Goal: Information Seeking & Learning: Find specific fact

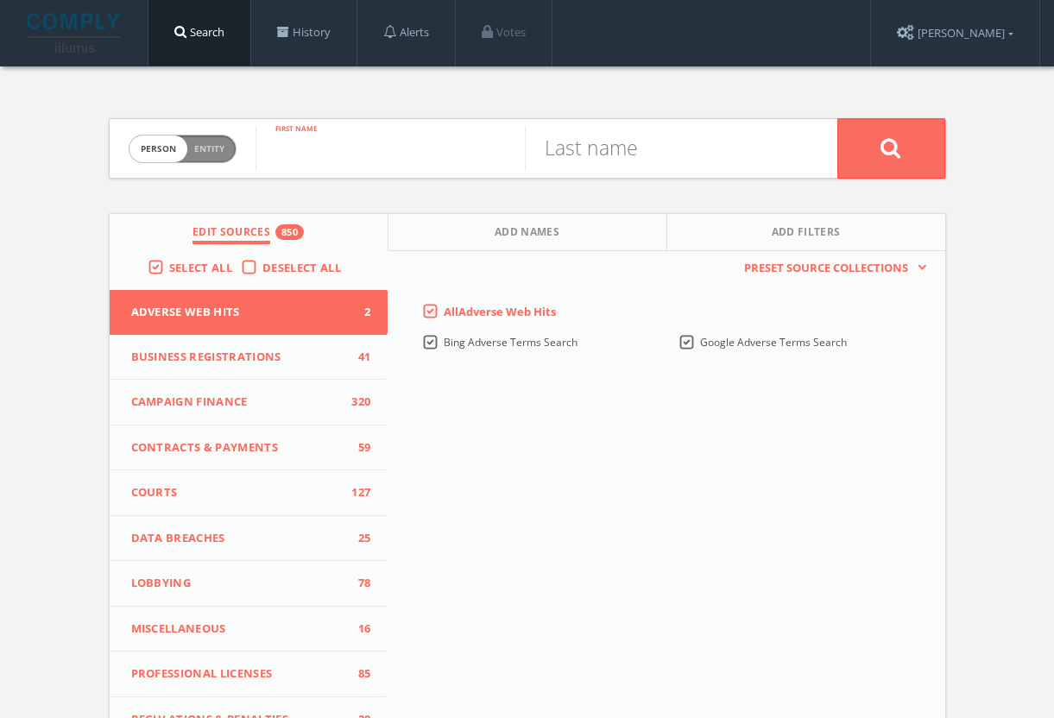
click at [407, 152] on input "text" at bounding box center [390, 148] width 269 height 45
type input "[PERSON_NAME]"
type input "gekis"
click at [891, 148] on button at bounding box center [891, 148] width 108 height 60
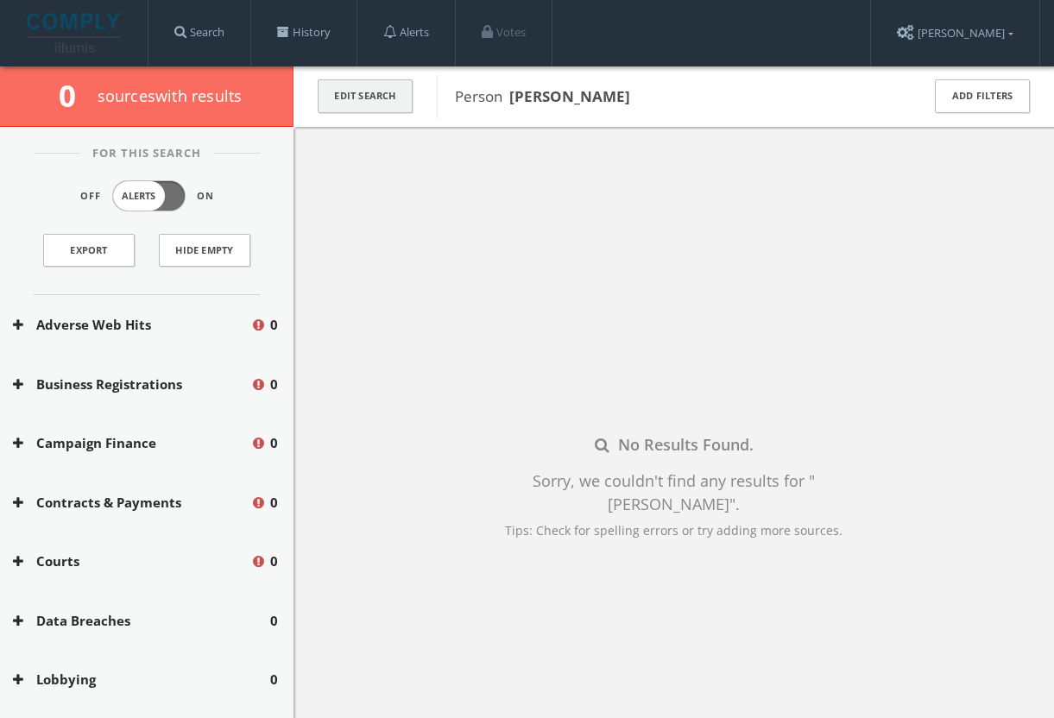
click at [382, 85] on button "Edit Search" at bounding box center [365, 96] width 95 height 34
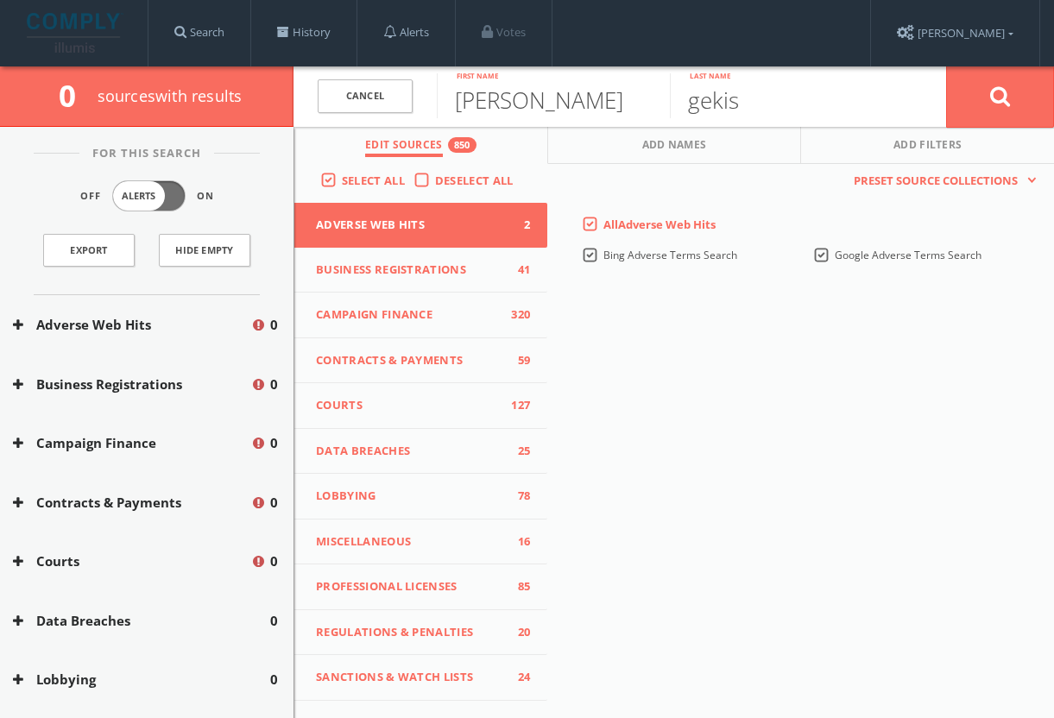
click at [604, 121] on div "[PERSON_NAME] First name" at bounding box center [553, 96] width 233 height 60
click at [604, 110] on input "[PERSON_NAME]" at bounding box center [553, 95] width 233 height 45
type input "[PERSON_NAME]"
click at [1000, 96] on button at bounding box center [1000, 97] width 108 height 62
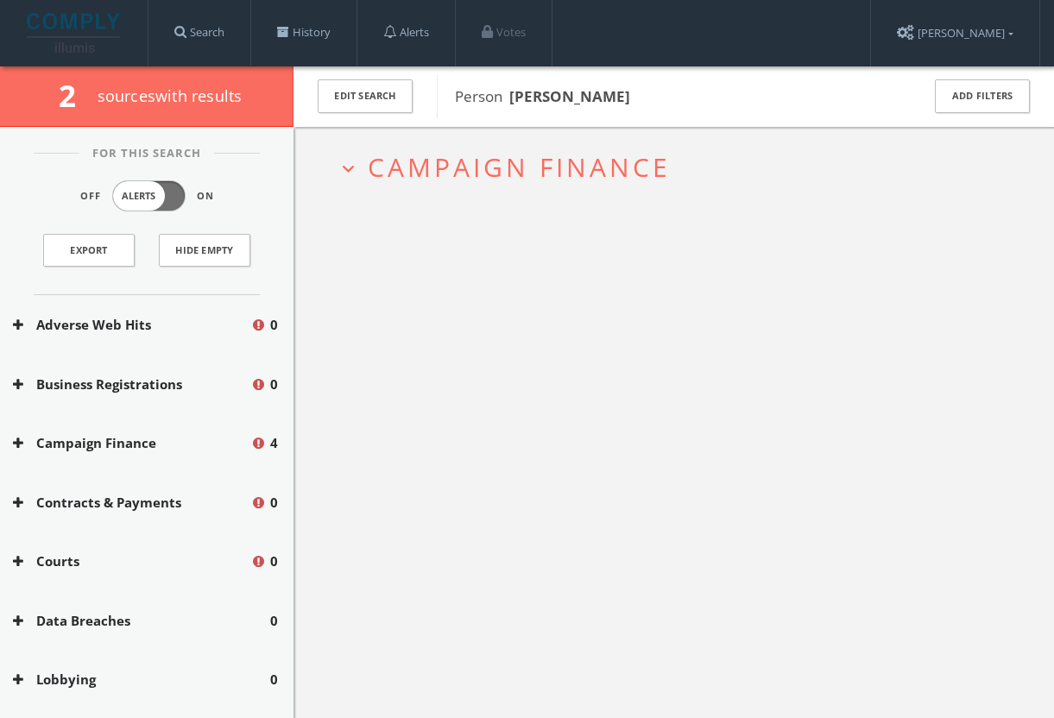
click at [518, 160] on span "Campaign Finance" at bounding box center [519, 166] width 303 height 35
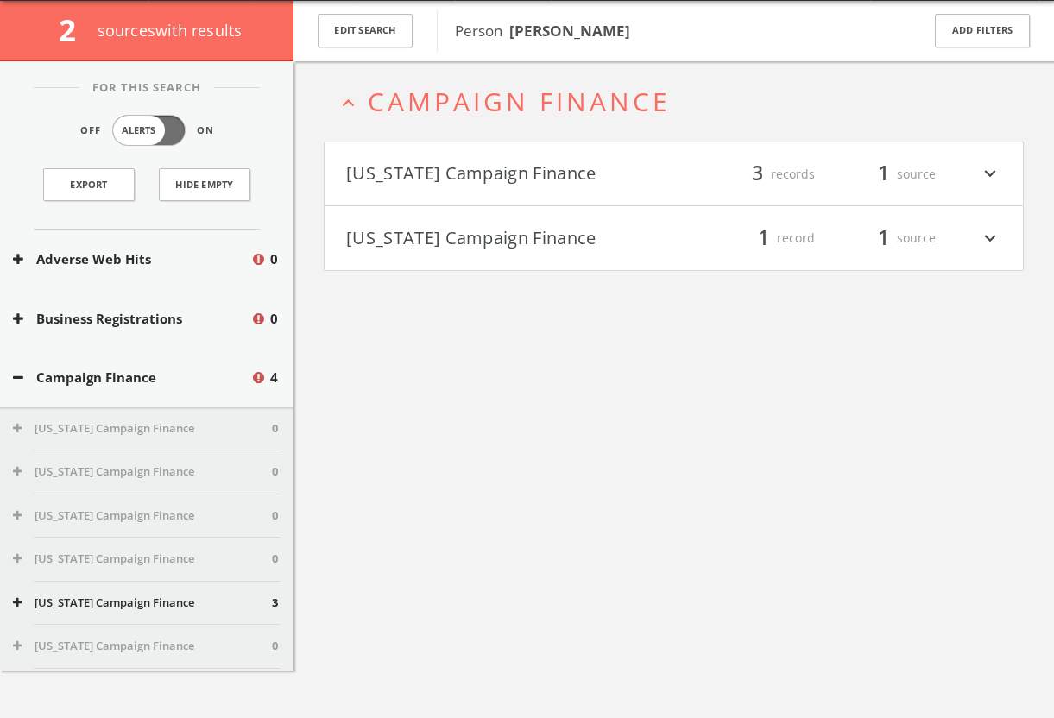
click at [513, 235] on button "[US_STATE] Campaign Finance" at bounding box center [510, 238] width 328 height 29
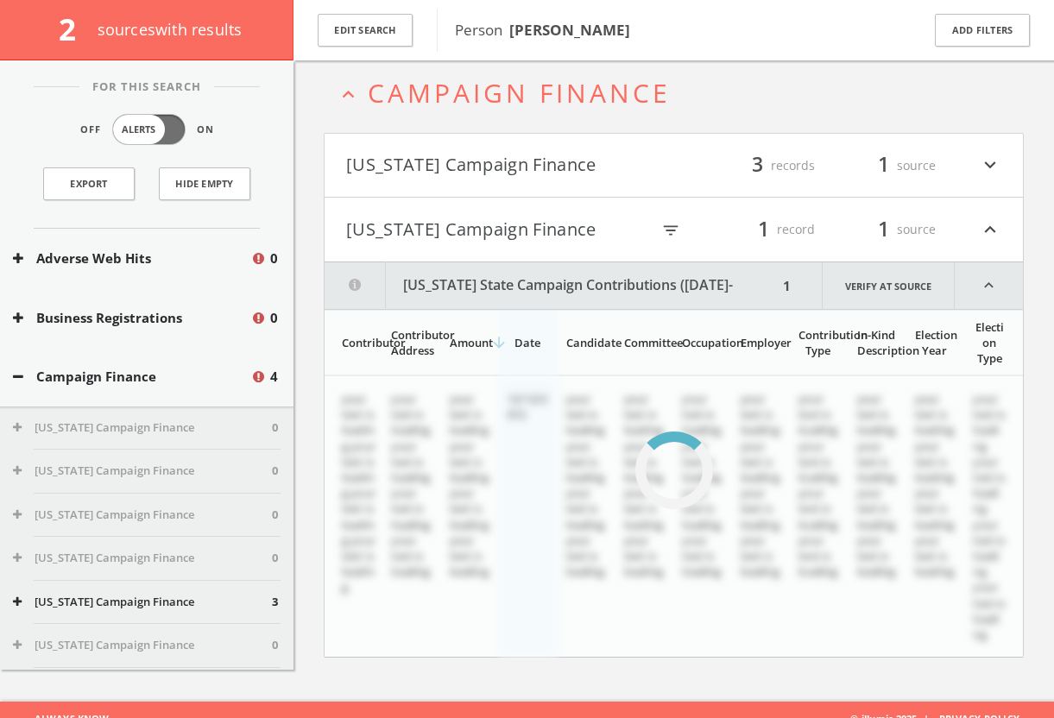
scroll to position [100, 0]
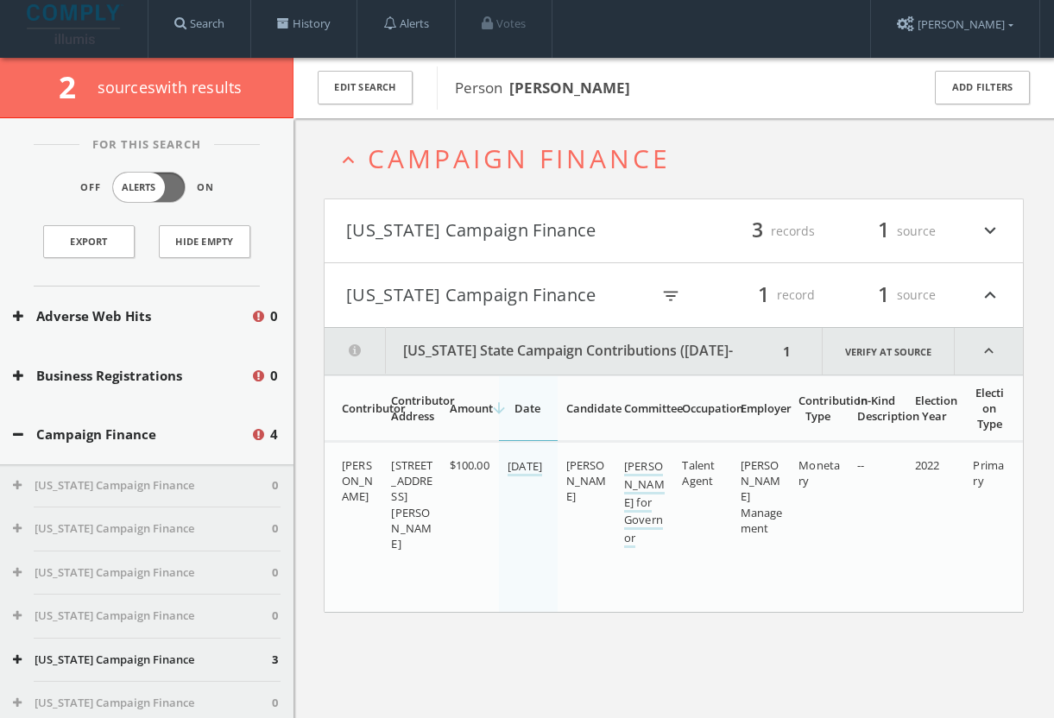
click at [513, 219] on button "[US_STATE] Campaign Finance" at bounding box center [510, 231] width 328 height 29
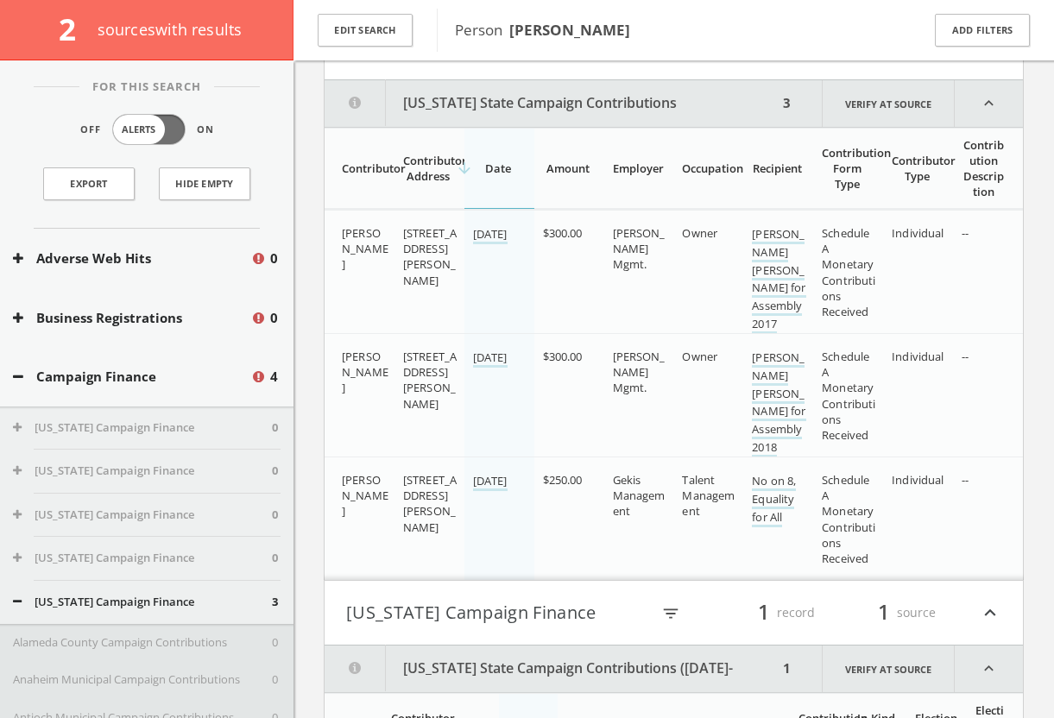
scroll to position [211, 0]
